Goal: Task Accomplishment & Management: Complete application form

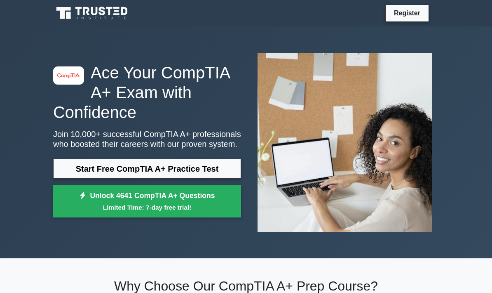
click at [225, 158] on div "image/svg+xml Ace Your CompTIA A+ Exam with Confidence Join 10,000+ successful …" at bounding box center [147, 142] width 198 height 158
click at [222, 169] on link "Start Free CompTIA A+ Practice Test" at bounding box center [147, 169] width 188 height 20
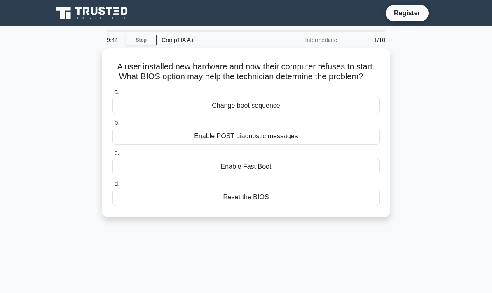
click at [233, 206] on div "Reset the BIOS" at bounding box center [246, 196] width 267 height 17
click at [113, 186] on input "d. Reset the BIOS" at bounding box center [113, 183] width 0 height 5
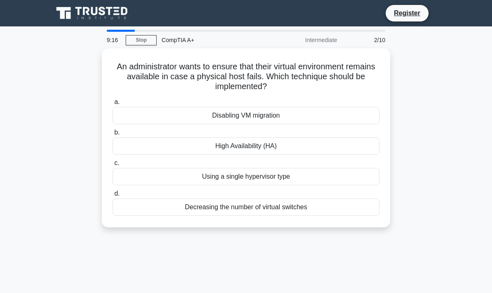
click at [269, 147] on div "High Availability (HA)" at bounding box center [246, 145] width 267 height 17
click at [113, 135] on input "b. High Availability (HA)" at bounding box center [113, 132] width 0 height 5
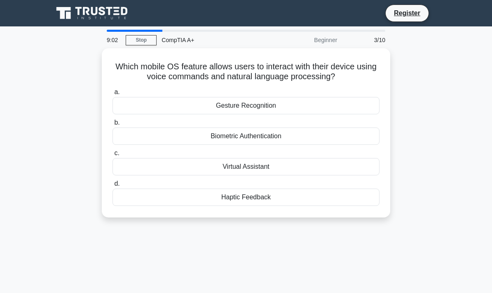
click at [285, 108] on div "Gesture Recognition" at bounding box center [246, 105] width 267 height 17
click at [113, 95] on input "a. Gesture Recognition" at bounding box center [113, 92] width 0 height 5
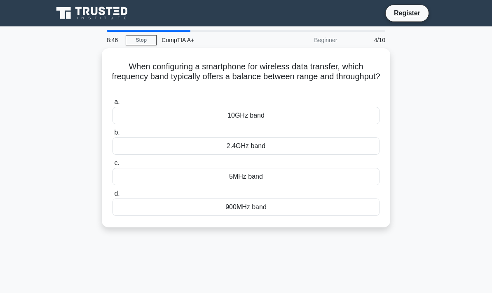
click at [270, 145] on div "2.4GHz band" at bounding box center [246, 145] width 267 height 17
click at [113, 135] on input "b. 2.4GHz band" at bounding box center [113, 132] width 0 height 5
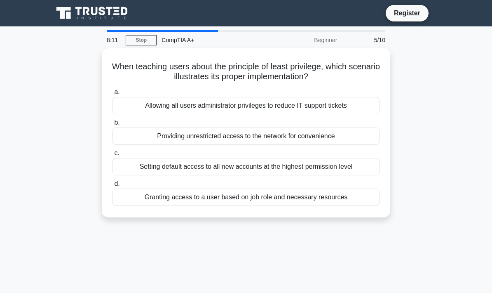
click at [189, 196] on div "Granting access to a user based on job role and necessary resources" at bounding box center [246, 196] width 267 height 17
click at [113, 186] on input "d. Granting access to a user based on job role and necessary resources" at bounding box center [113, 183] width 0 height 5
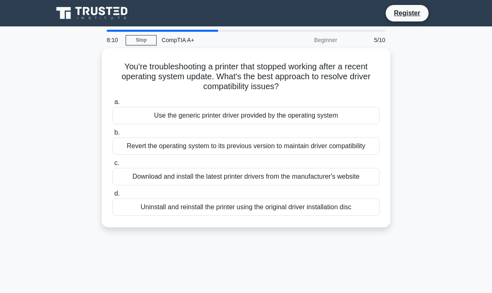
click at [190, 185] on div "Download and install the latest printer drivers from the manufacturer's website" at bounding box center [246, 176] width 267 height 17
click at [113, 166] on input "c. Download and install the latest printer drivers from the manufacturer's webs…" at bounding box center [113, 162] width 0 height 5
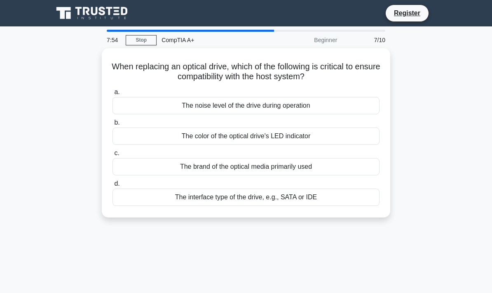
click at [181, 197] on div "The interface type of the drive, e.g., SATA or IDE" at bounding box center [246, 196] width 267 height 17
click at [113, 186] on input "d. The interface type of the drive, e.g., SATA or IDE" at bounding box center [113, 183] width 0 height 5
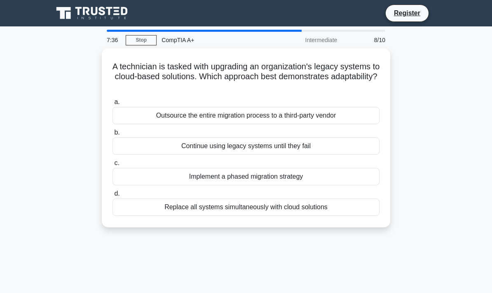
click at [149, 184] on div "Implement a phased migration strategy" at bounding box center [246, 176] width 267 height 17
click at [113, 166] on input "c. Implement a phased migration strategy" at bounding box center [113, 162] width 0 height 5
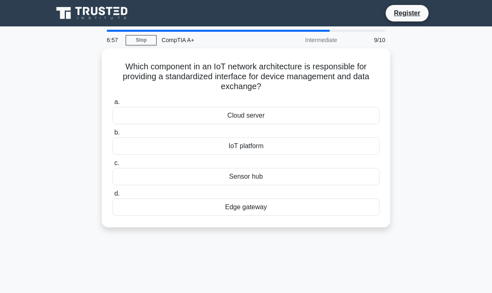
click at [149, 179] on div "Sensor hub" at bounding box center [246, 176] width 267 height 17
click at [113, 166] on input "c. Sensor hub" at bounding box center [113, 162] width 0 height 5
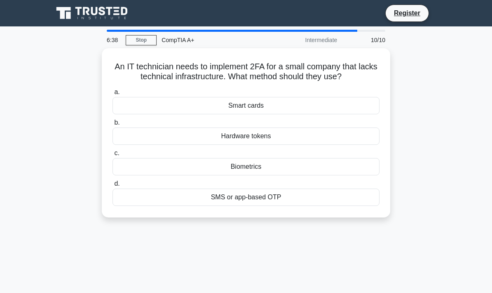
click at [165, 206] on div "SMS or app-based OTP" at bounding box center [246, 196] width 267 height 17
click at [113, 186] on input "d. SMS or app-based OTP" at bounding box center [113, 183] width 0 height 5
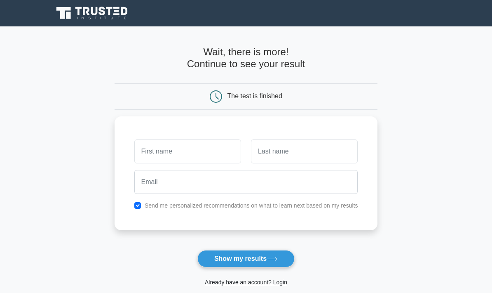
click at [155, 150] on input "text" at bounding box center [187, 151] width 107 height 24
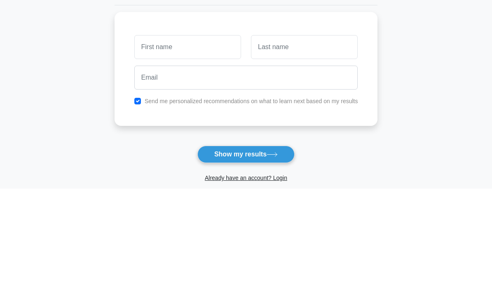
type input "[PERSON_NAME] [PERSON_NAME]"
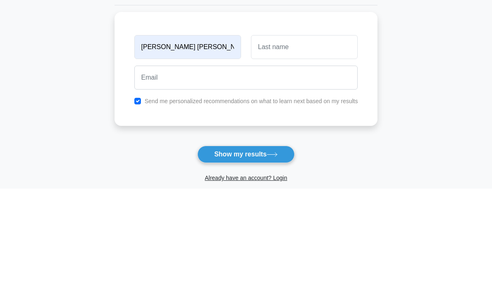
scroll to position [104, 0]
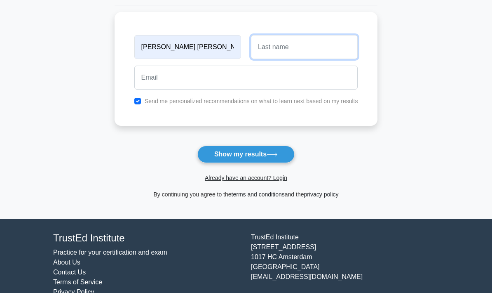
click at [260, 41] on input "text" at bounding box center [304, 47] width 107 height 24
click at [264, 42] on input "text" at bounding box center [304, 47] width 107 height 24
type input "Nyawo"
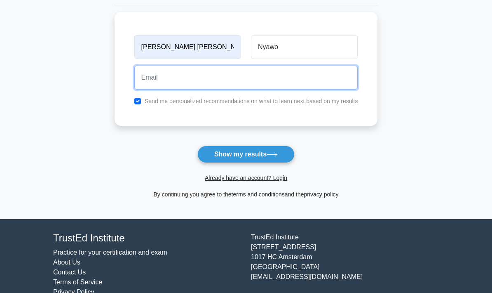
click at [156, 73] on input "email" at bounding box center [246, 78] width 224 height 24
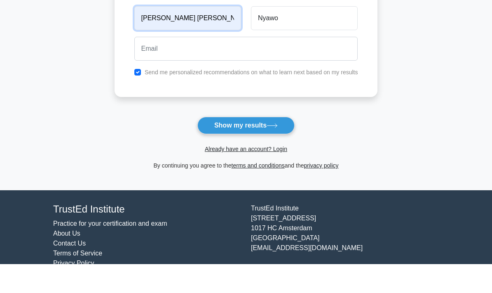
click at [170, 35] on input "[PERSON_NAME] [PERSON_NAME]" at bounding box center [187, 47] width 107 height 24
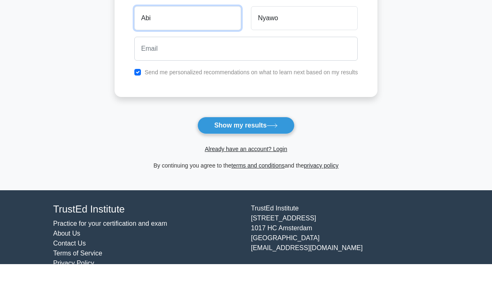
type input "Abi"
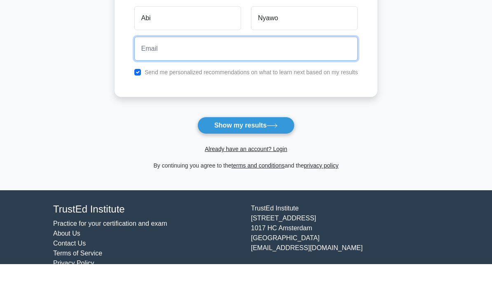
click at [134, 66] on input "email" at bounding box center [246, 78] width 224 height 24
type input "[EMAIL_ADDRESS][DOMAIN_NAME]"
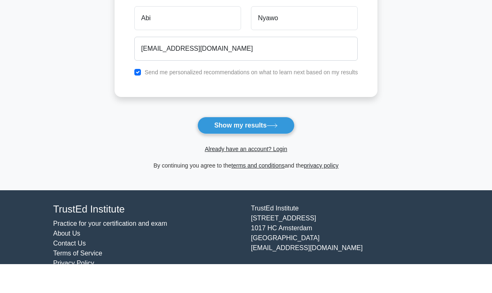
scroll to position [120, 0]
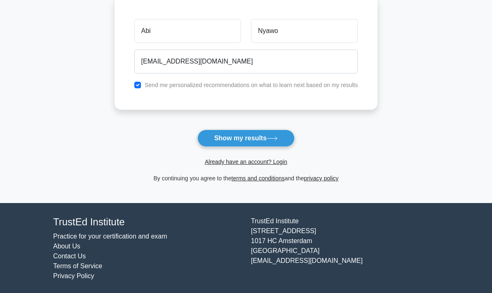
click at [223, 142] on button "Show my results" at bounding box center [246, 138] width 97 height 17
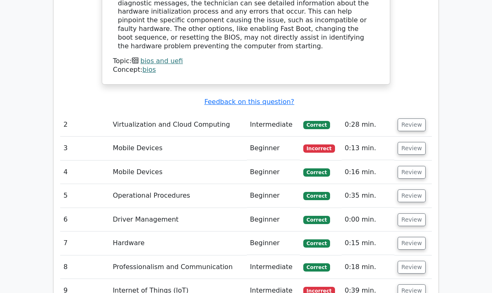
scroll to position [963, 0]
click at [405, 142] on button "Review" at bounding box center [412, 148] width 28 height 13
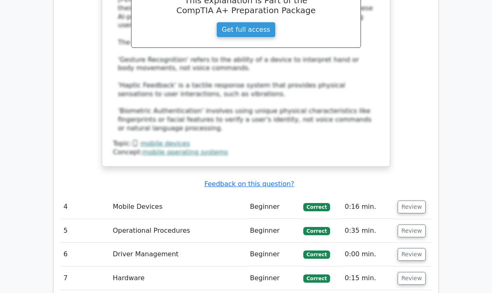
scroll to position [1348, 0]
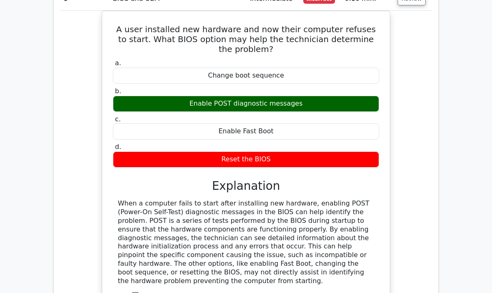
scroll to position [728, 0]
